Goal: Information Seeking & Learning: Learn about a topic

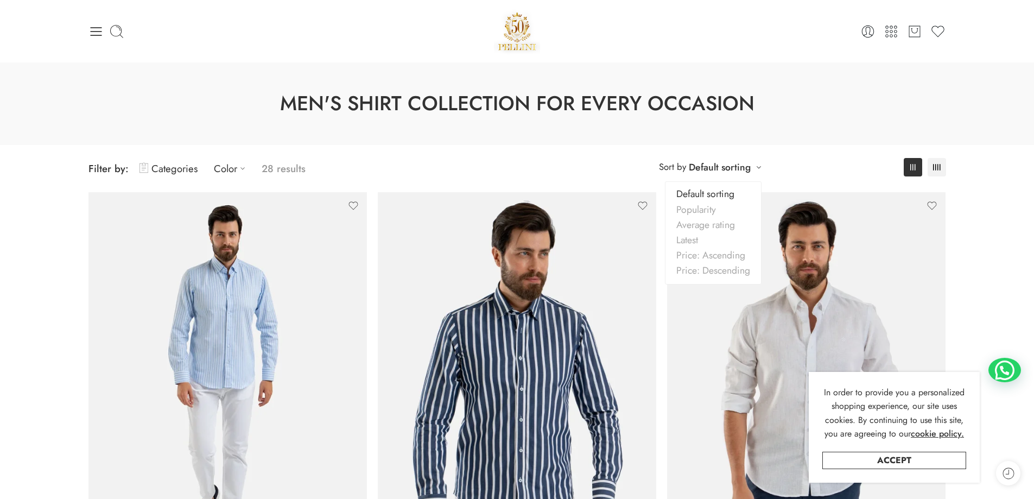
click at [639, 165] on div "**********" at bounding box center [709, 167] width 113 height 18
click at [639, 170] on link "Default sorting" at bounding box center [720, 167] width 62 height 15
click at [188, 167] on link "Categories" at bounding box center [168, 169] width 58 height 26
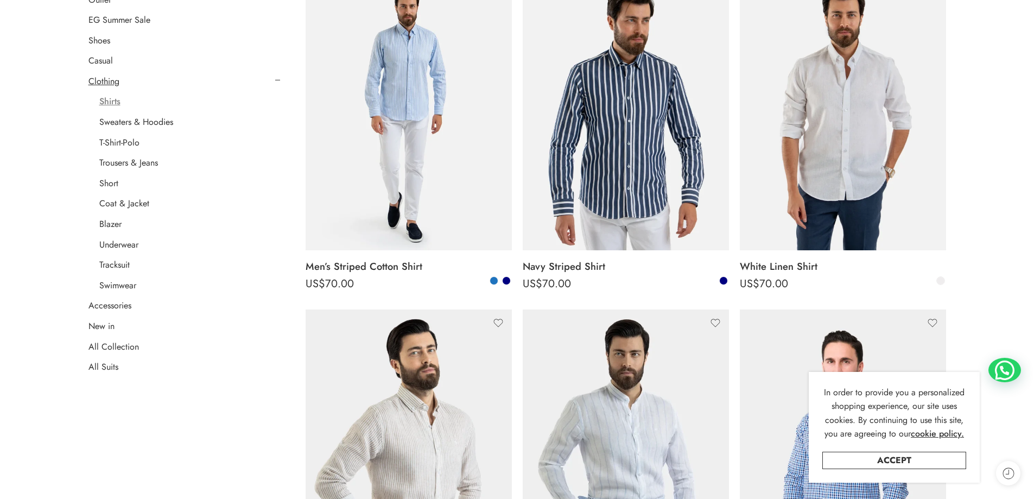
scroll to position [163, 0]
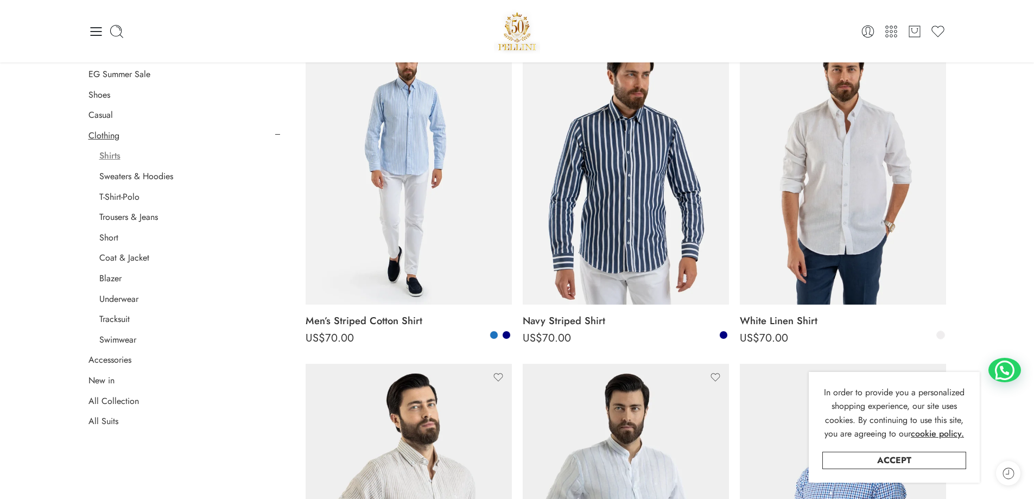
click at [113, 425] on link "All Suits" at bounding box center [103, 421] width 30 height 11
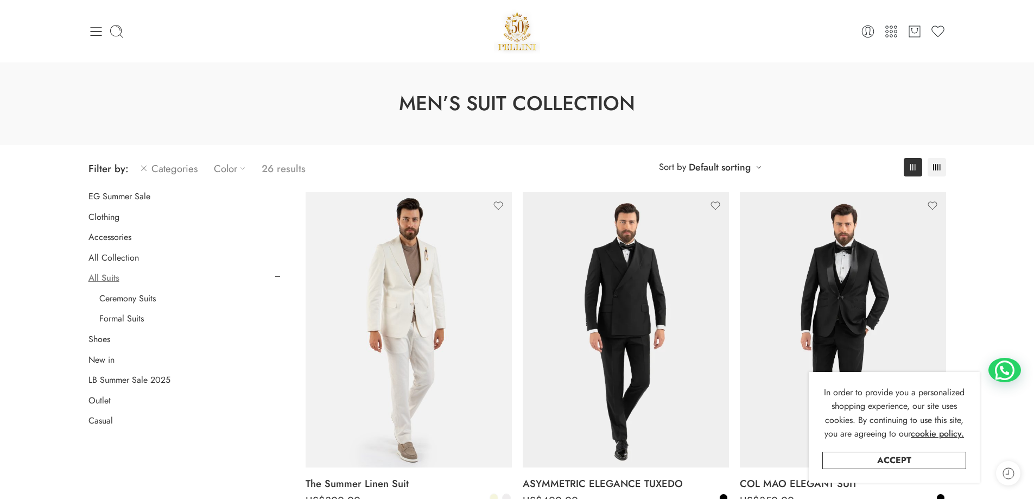
click at [233, 169] on link "Color" at bounding box center [232, 169] width 37 height 26
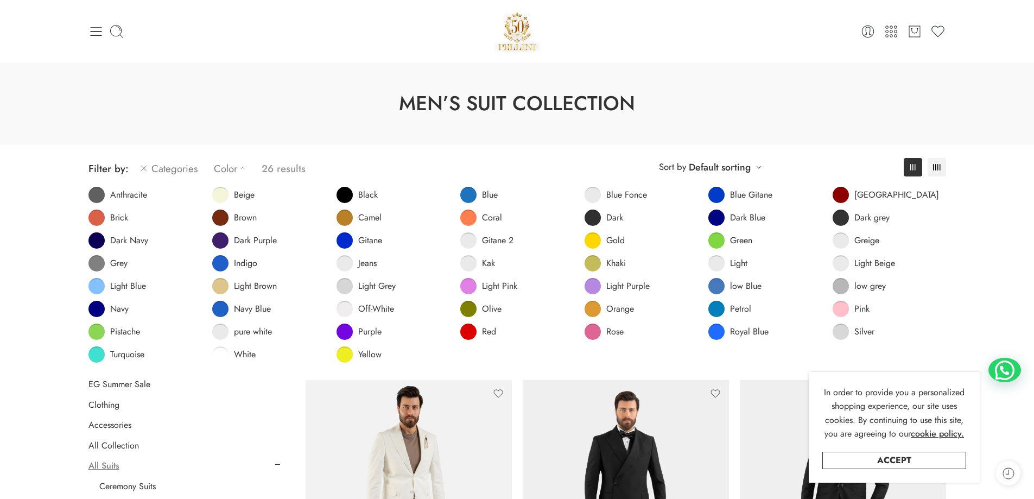
click at [348, 190] on span at bounding box center [344, 195] width 16 height 16
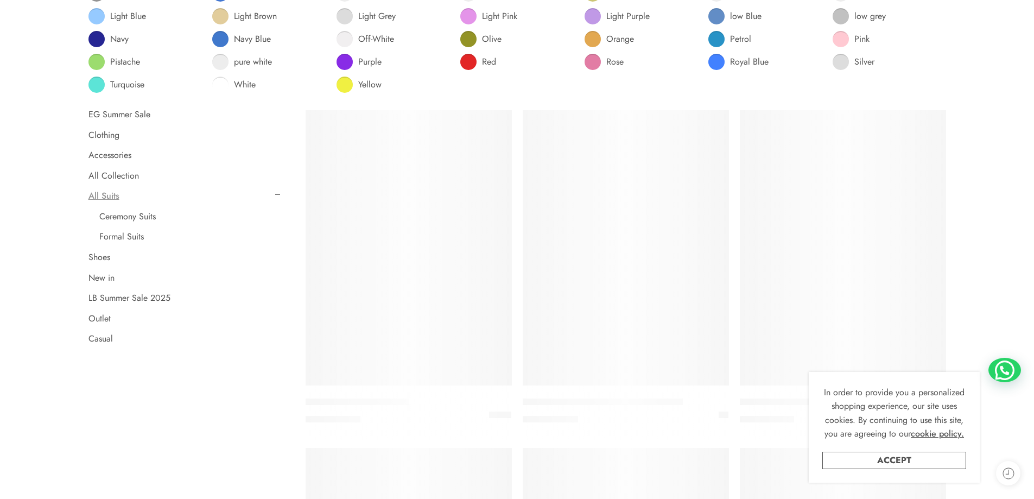
scroll to position [282, 0]
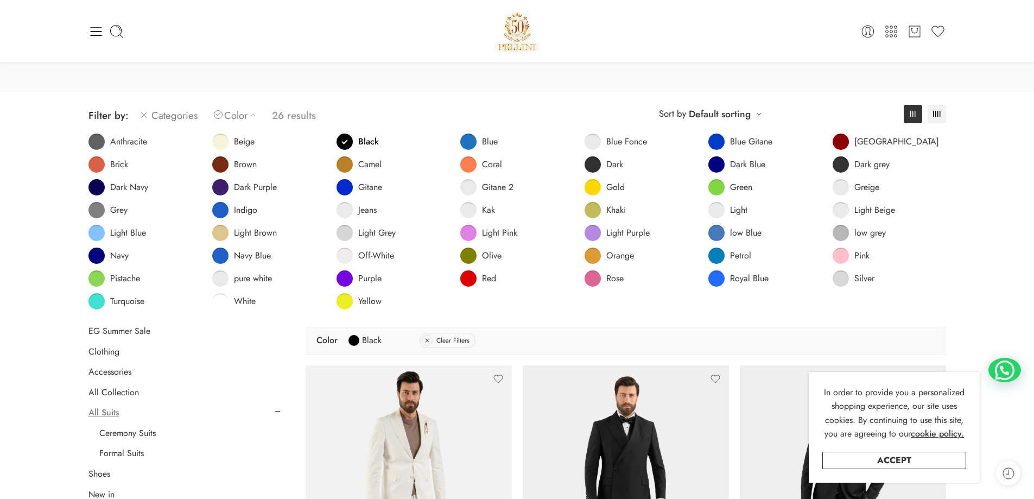
scroll to position [0, 0]
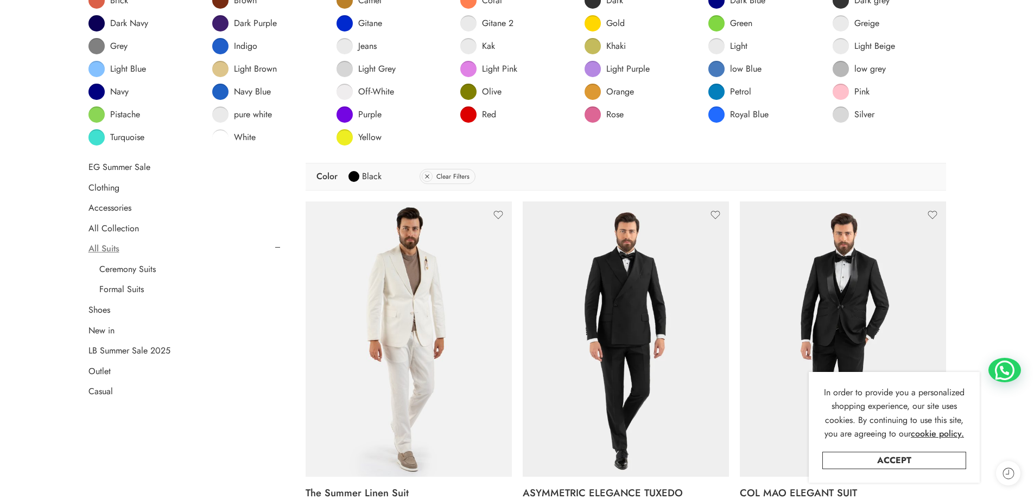
click at [143, 271] on link "Ceremony Suits" at bounding box center [127, 269] width 56 height 11
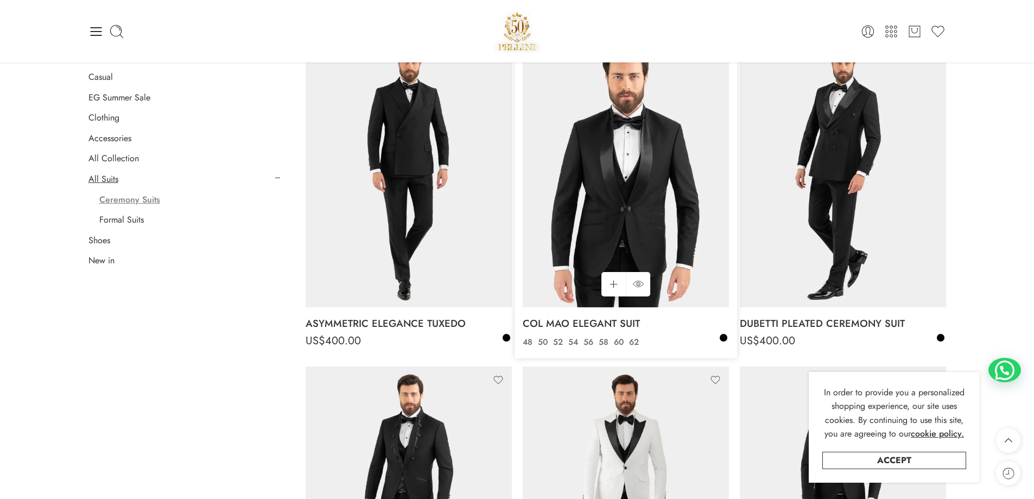
scroll to position [139, 0]
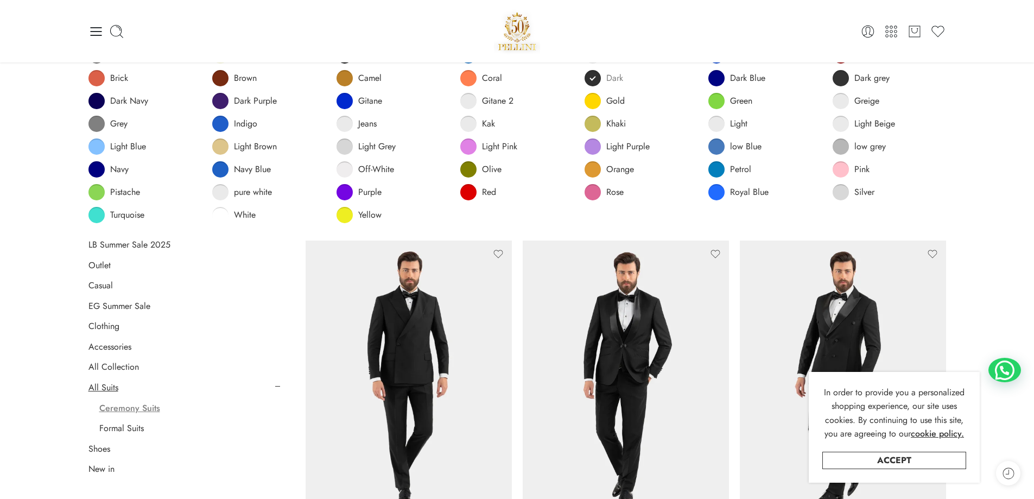
click at [589, 74] on span at bounding box center [592, 78] width 16 height 16
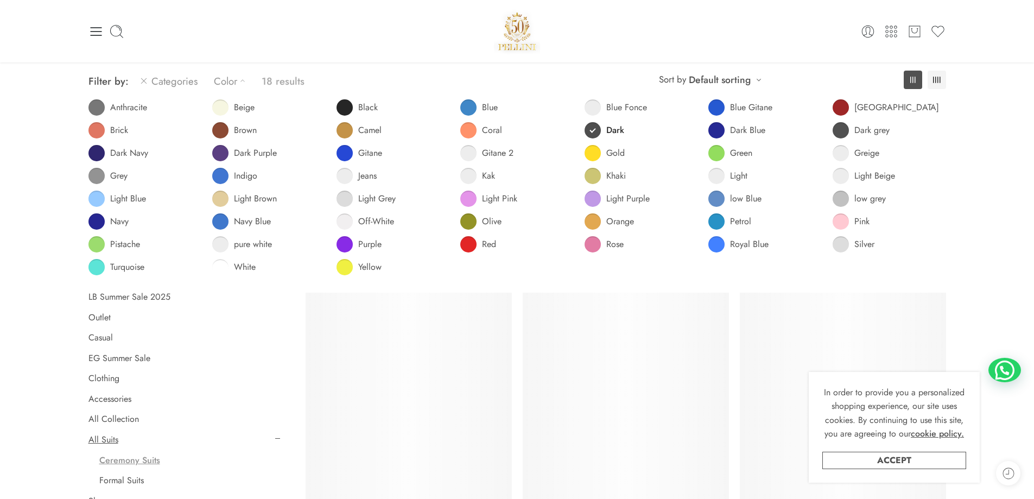
scroll to position [85, 0]
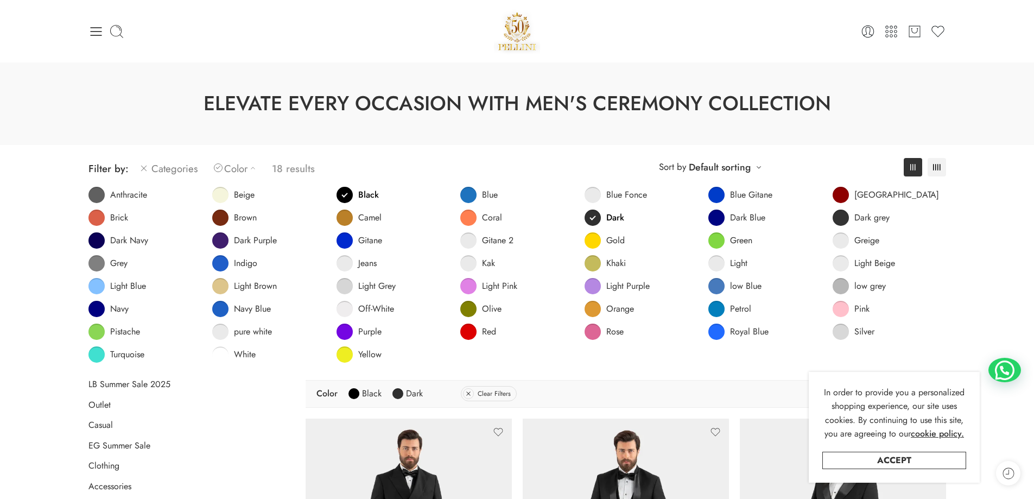
click at [596, 217] on span at bounding box center [592, 217] width 16 height 16
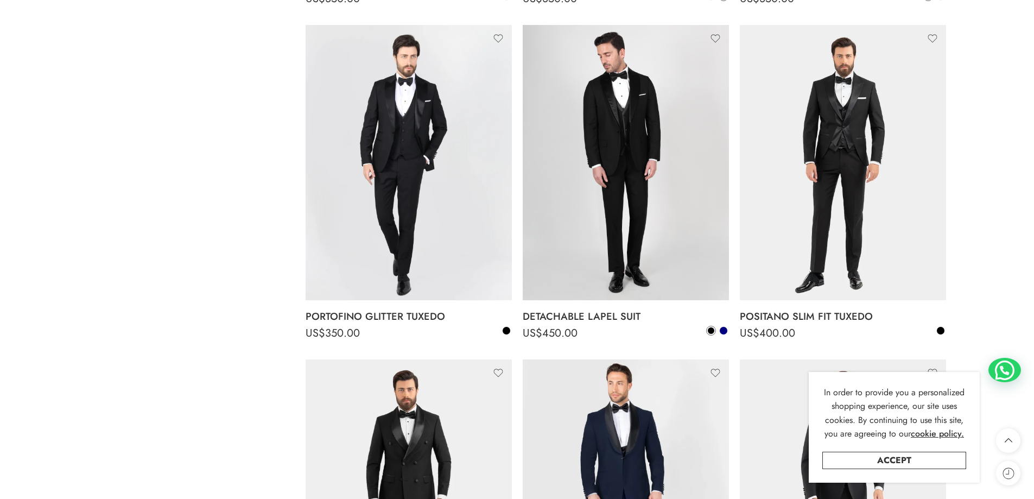
scroll to position [1388, 0]
